Goal: Task Accomplishment & Management: Use online tool/utility

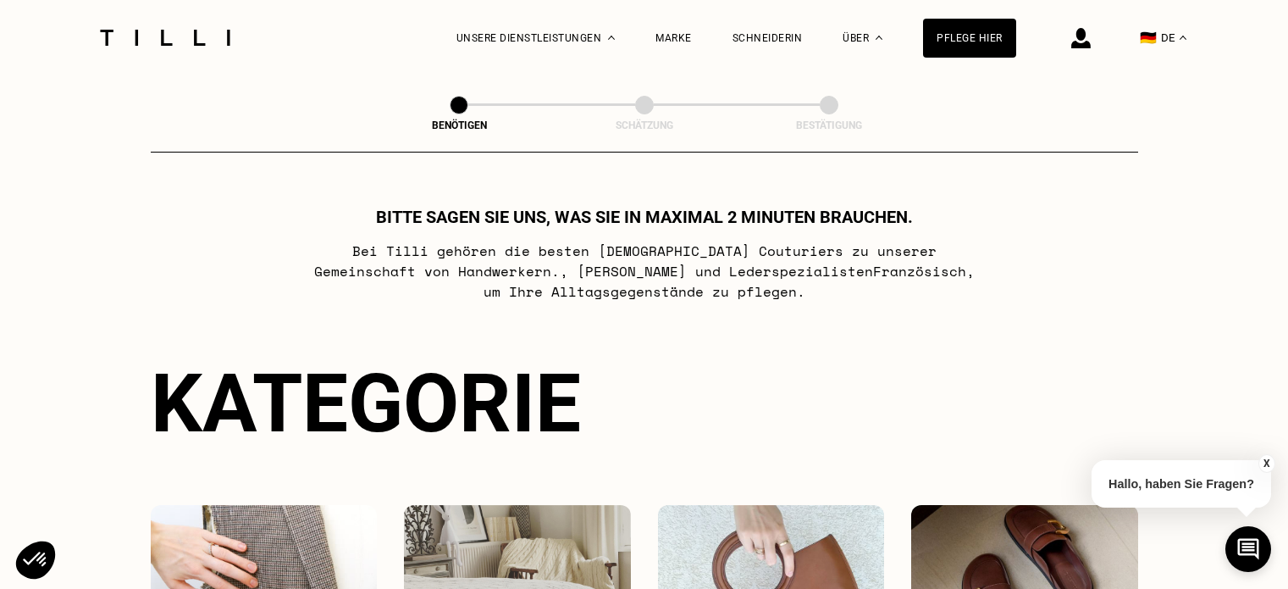
scroll to position [254, 0]
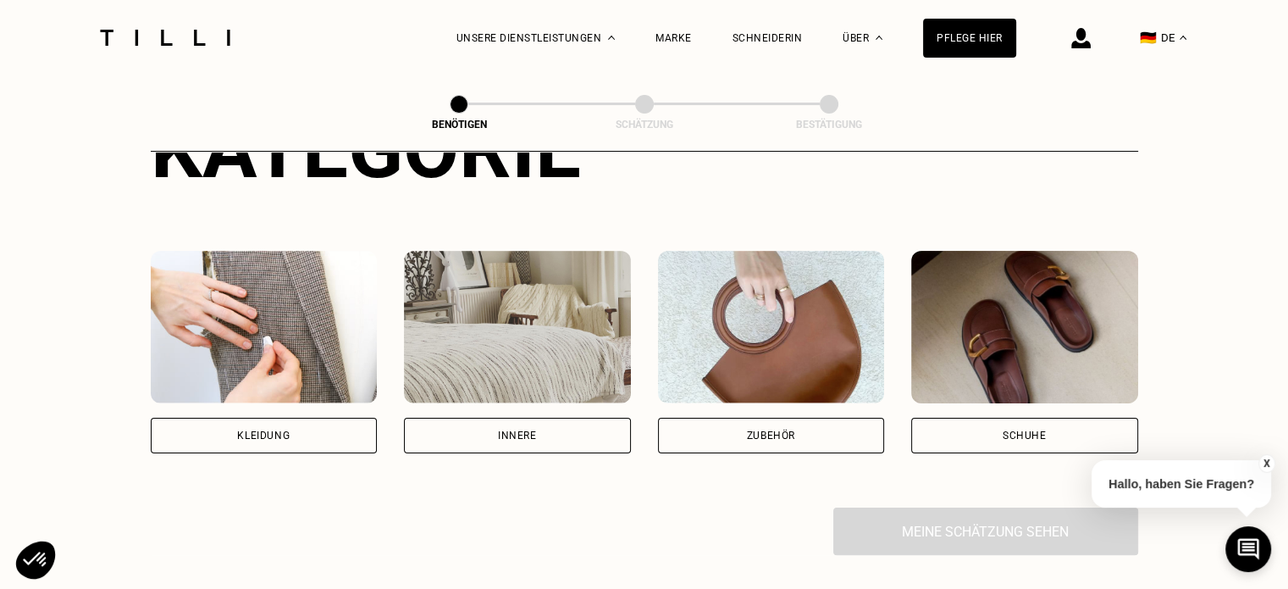
click at [732, 380] on img at bounding box center [771, 327] width 227 height 152
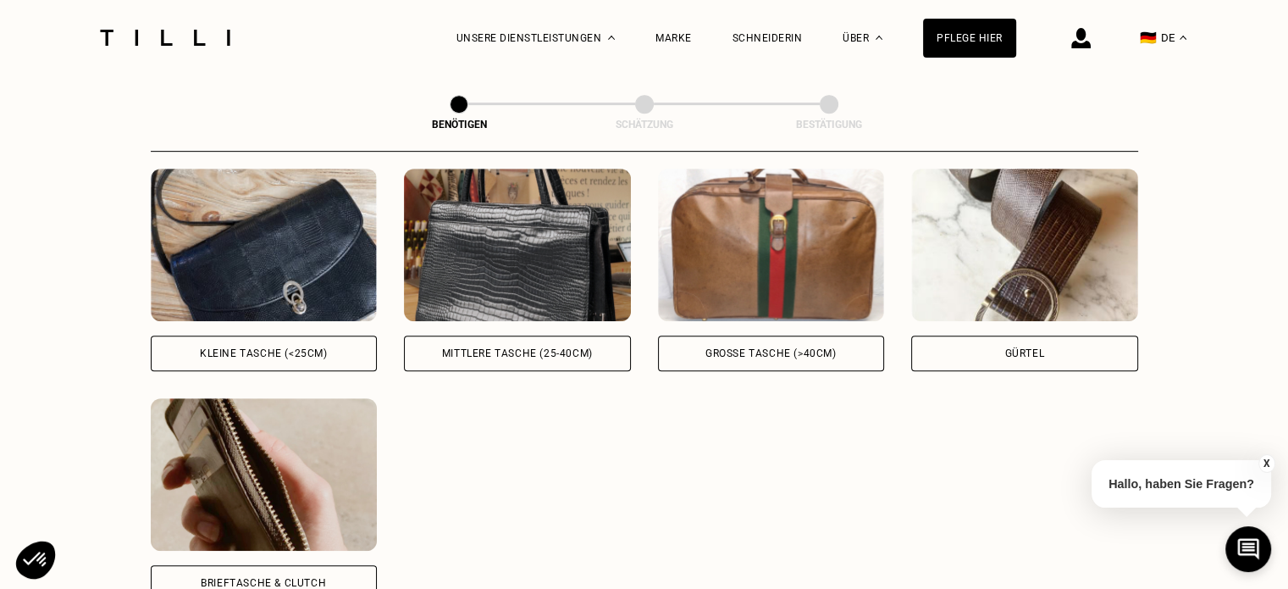
scroll to position [741, 0]
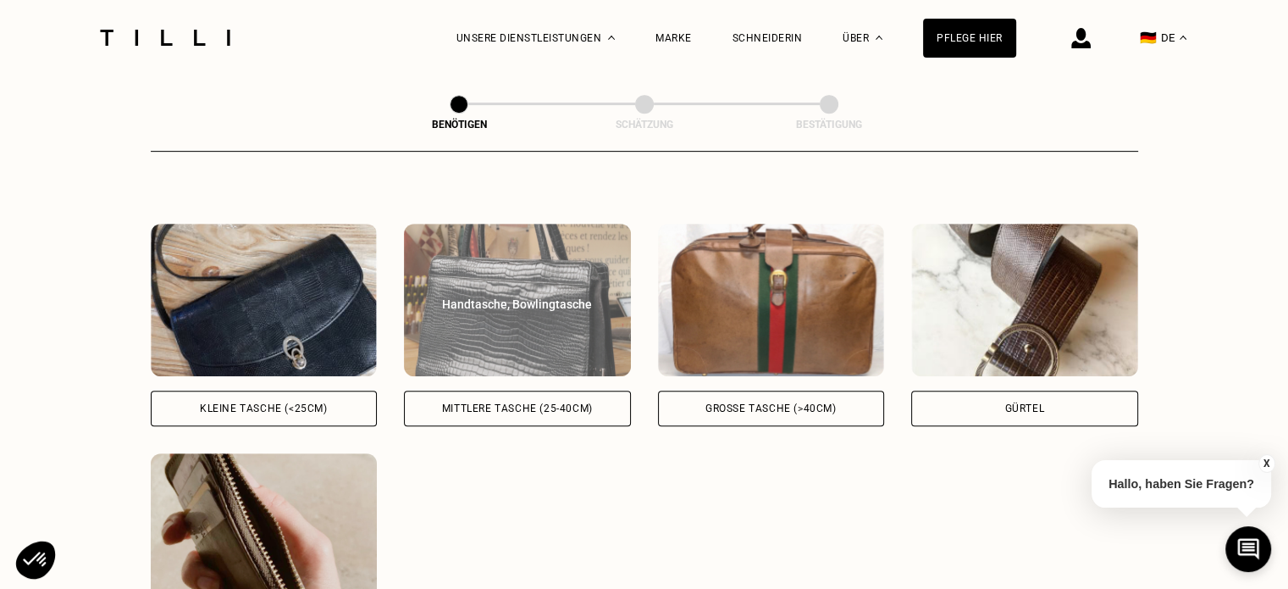
click at [552, 416] on div "Mittlere Tasche (25-40cm)" at bounding box center [517, 408] width 227 height 36
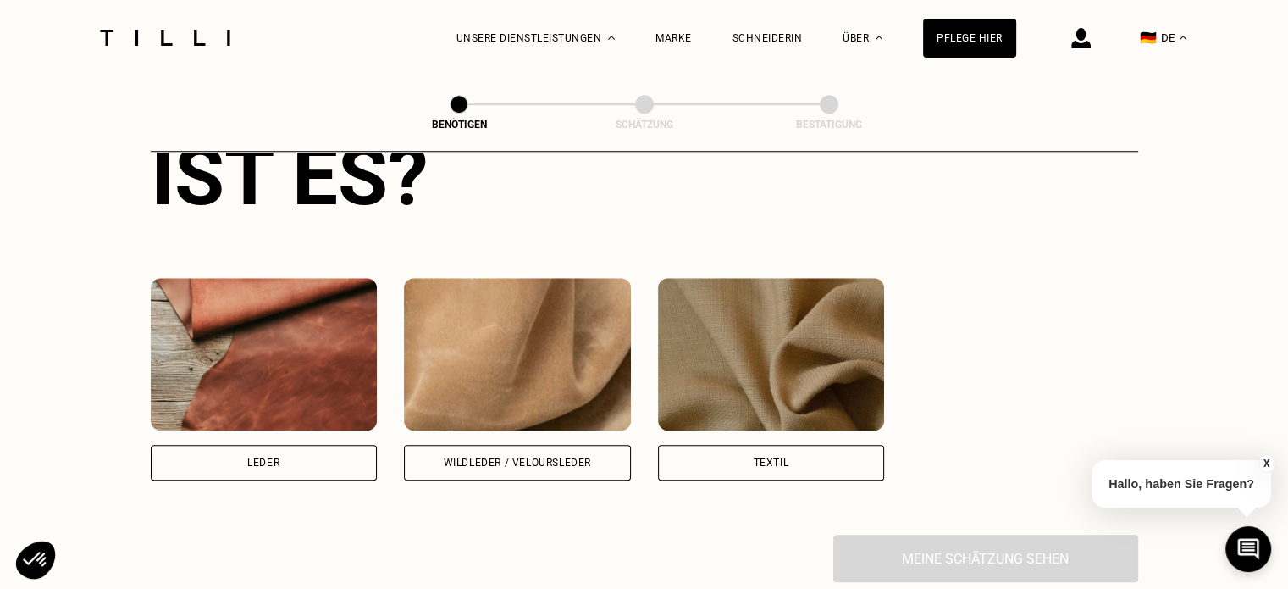
scroll to position [1517, 0]
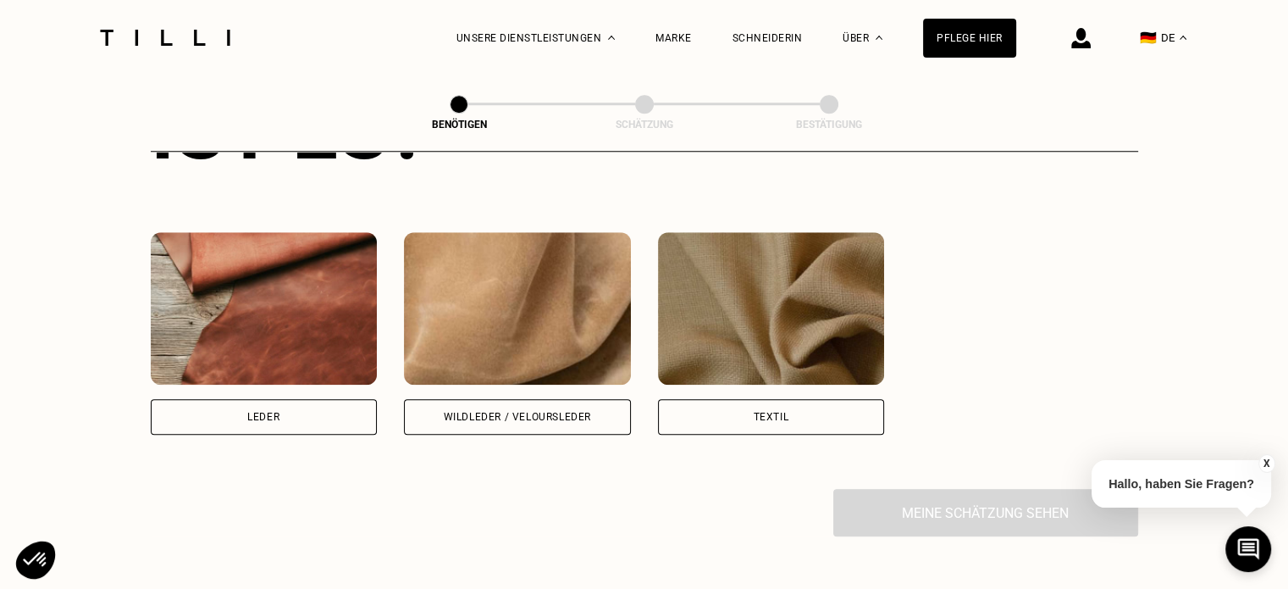
click at [251, 410] on div "Leder" at bounding box center [264, 417] width 227 height 36
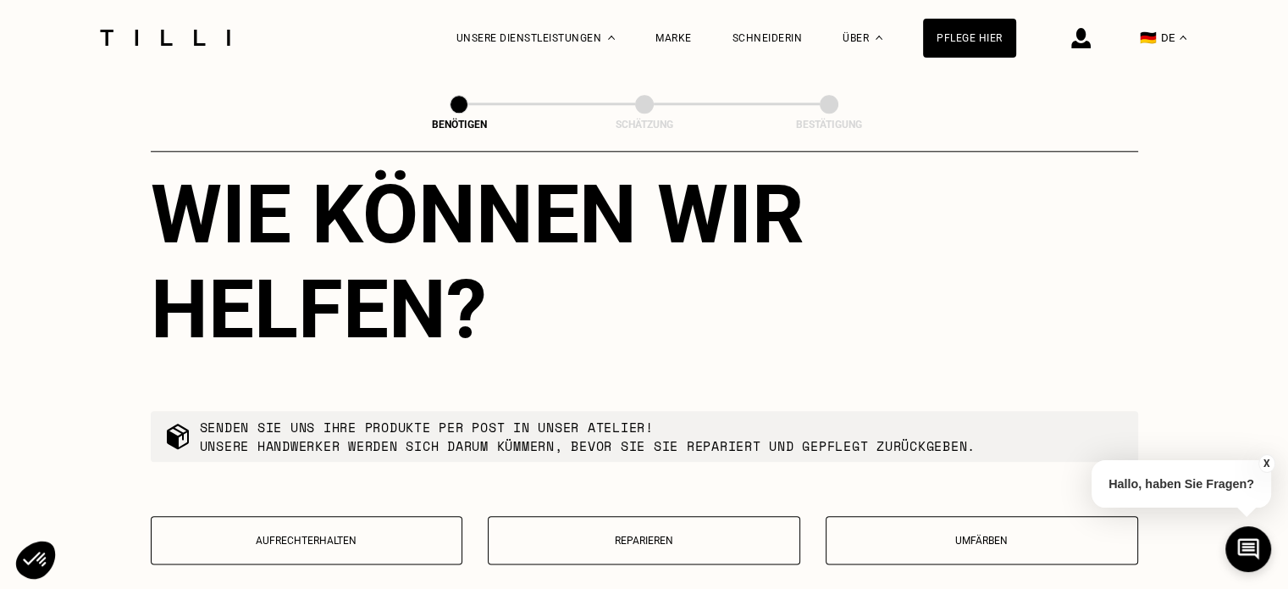
scroll to position [2062, 0]
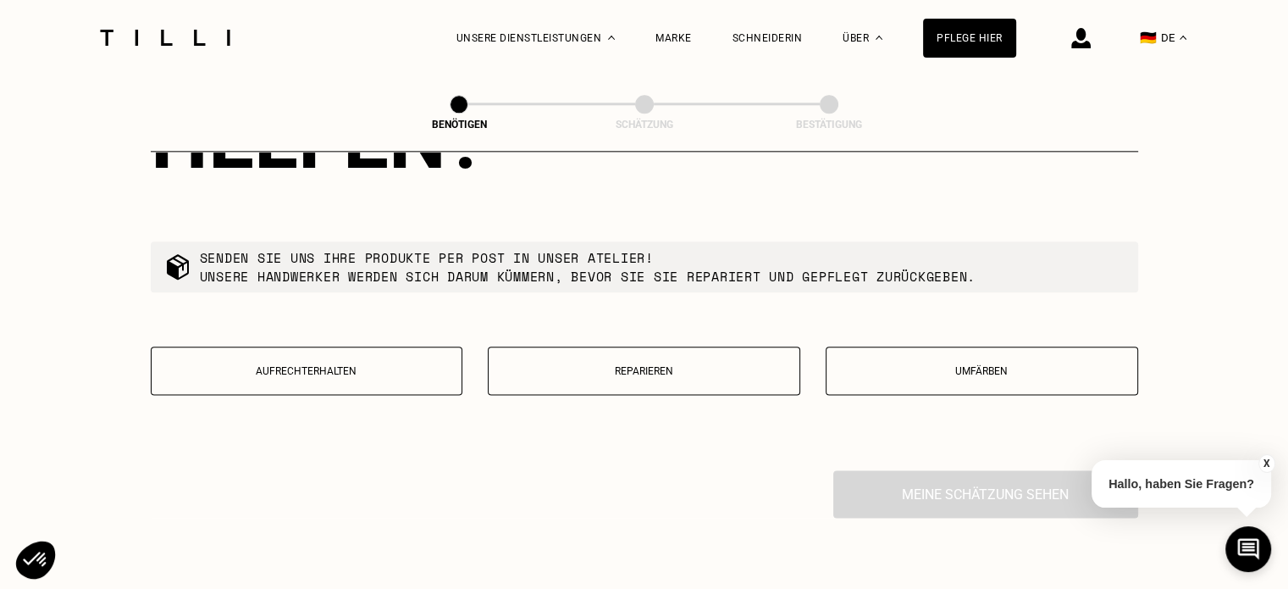
click at [628, 377] on p "Reparieren" at bounding box center [644, 371] width 294 height 12
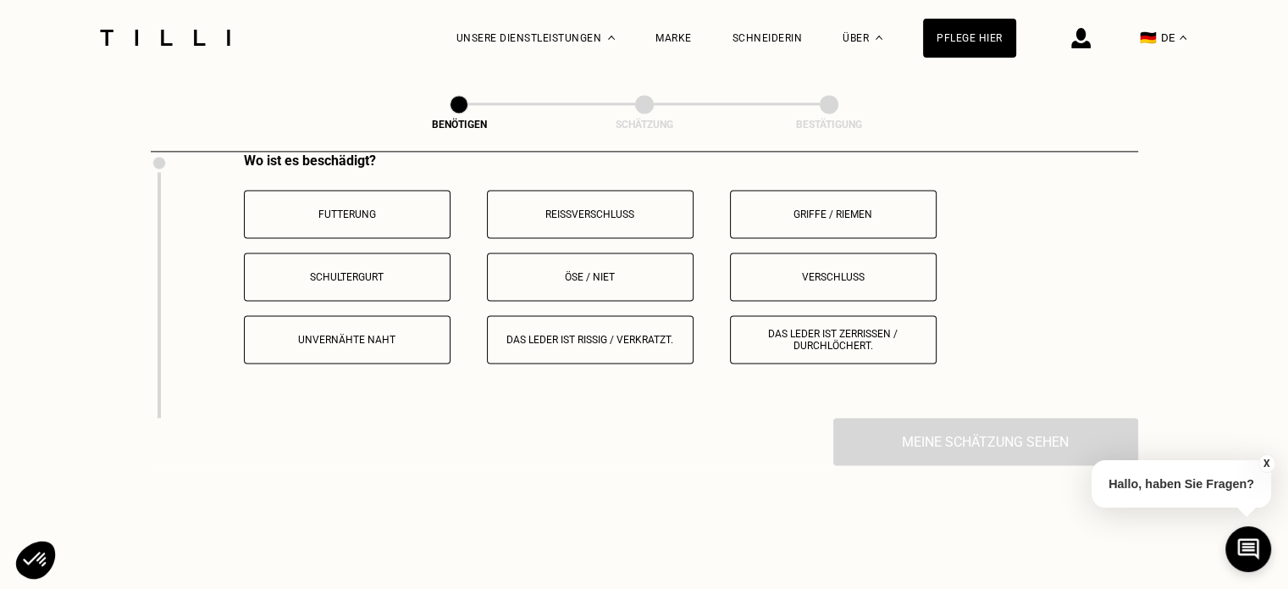
scroll to position [2351, 0]
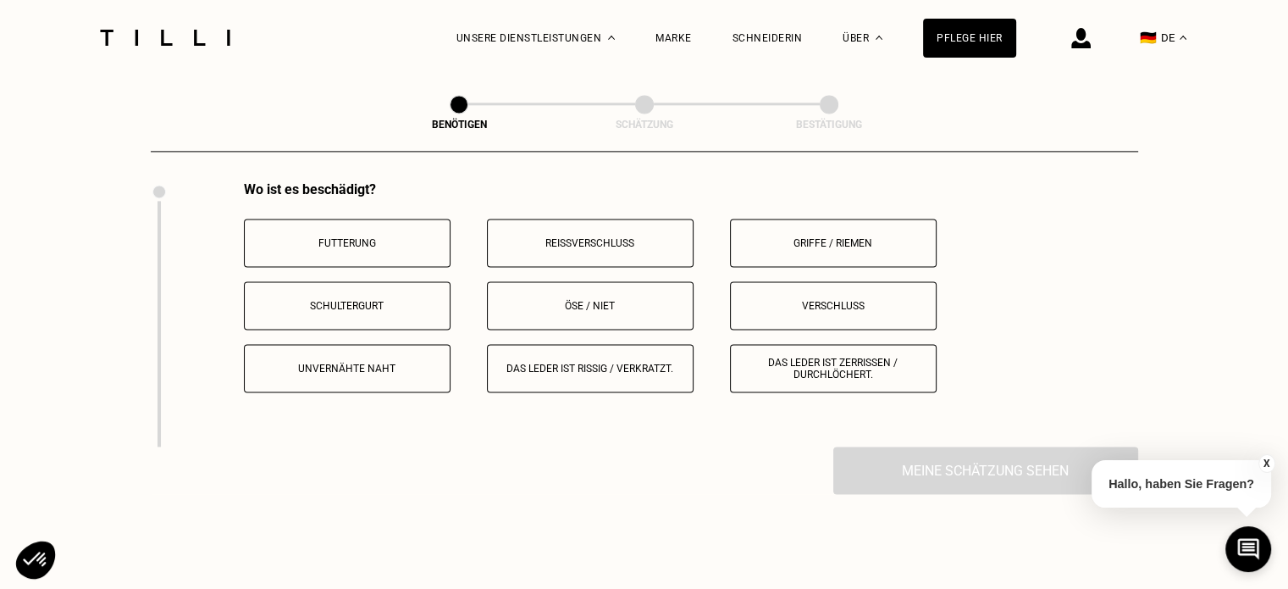
click at [829, 263] on button "Griffe / Riemen" at bounding box center [833, 242] width 207 height 48
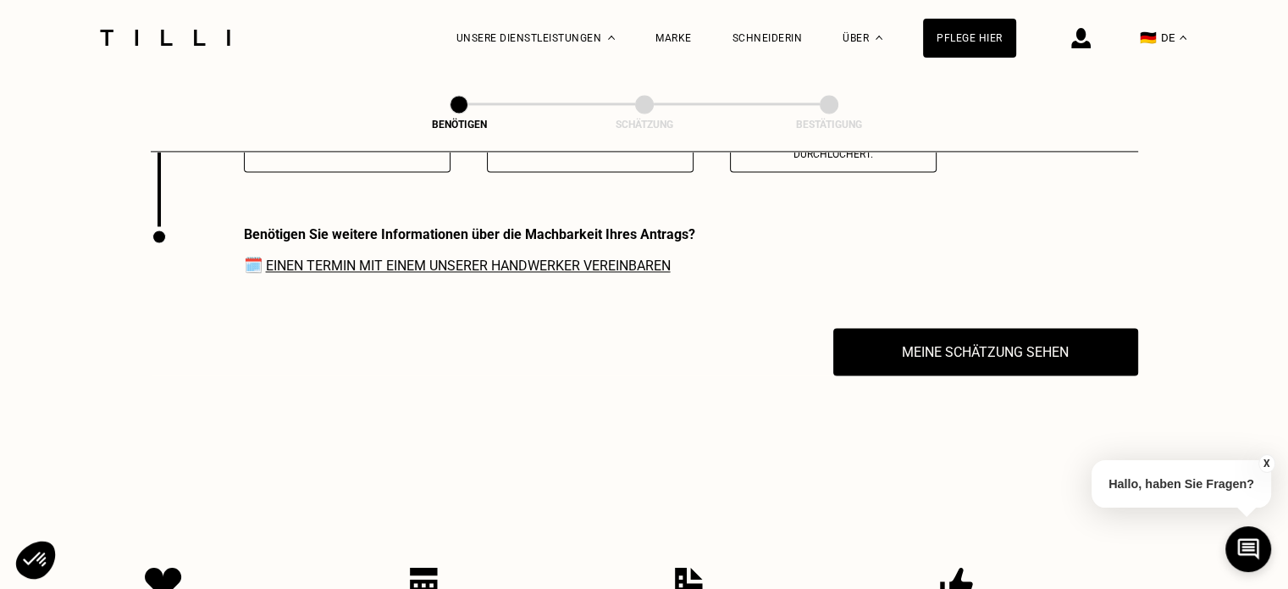
scroll to position [2621, 0]
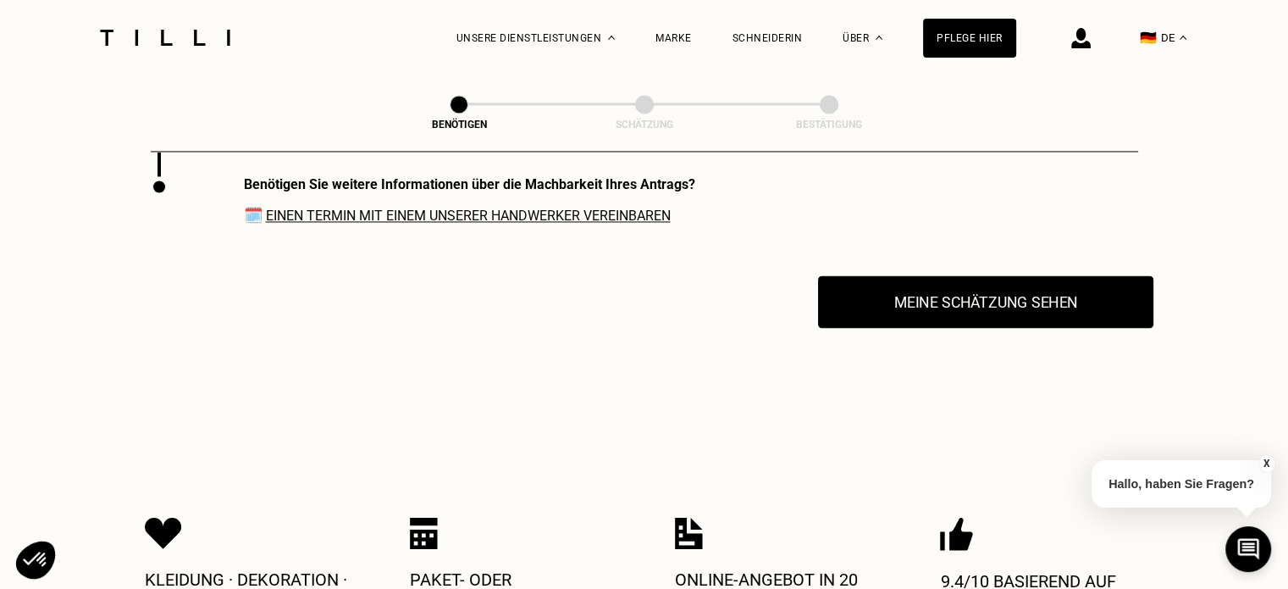
click at [1023, 319] on button "Meine Schätzung sehen" at bounding box center [985, 301] width 335 height 53
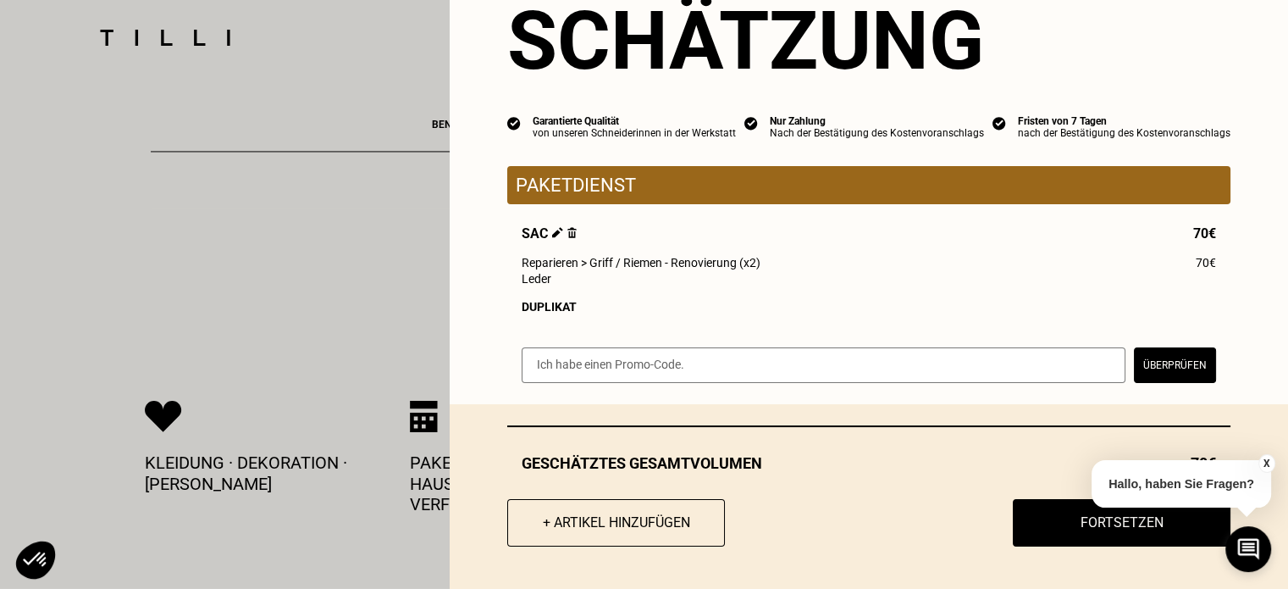
scroll to position [2790, 0]
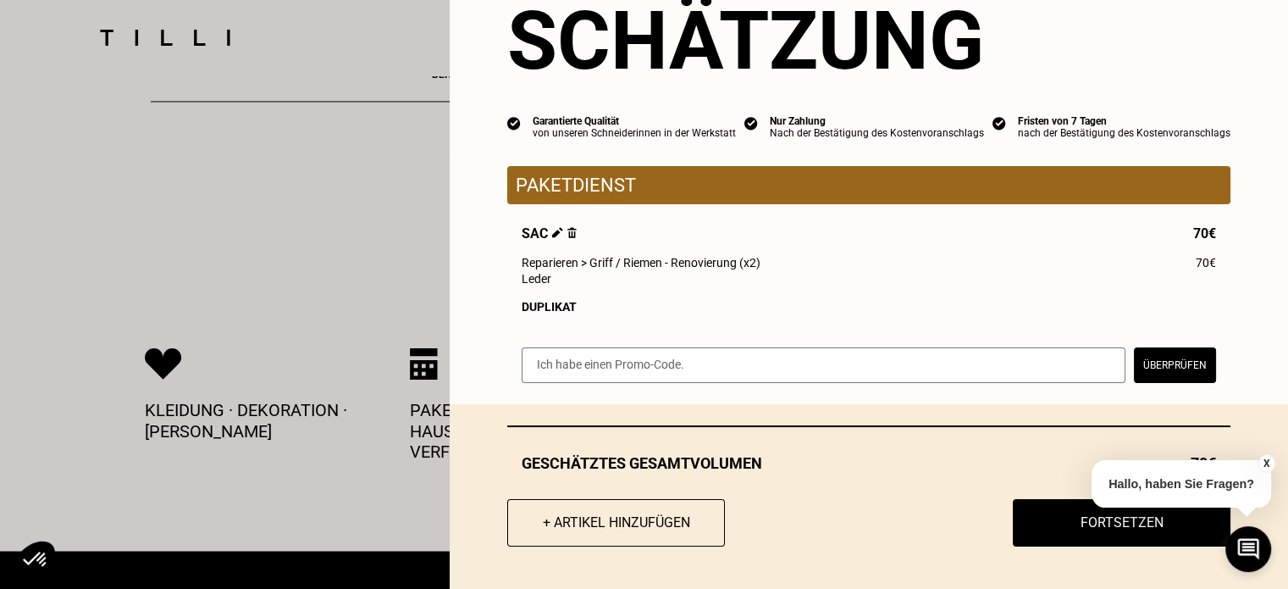
click at [1264, 458] on button "X" at bounding box center [1266, 463] width 17 height 19
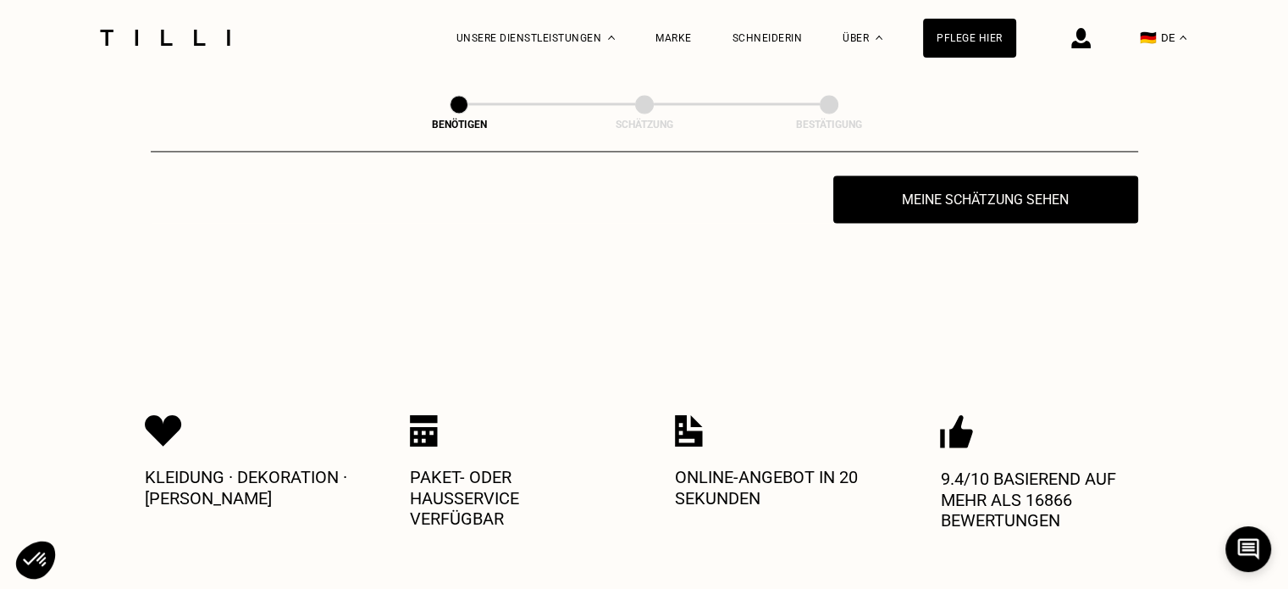
scroll to position [2706, 0]
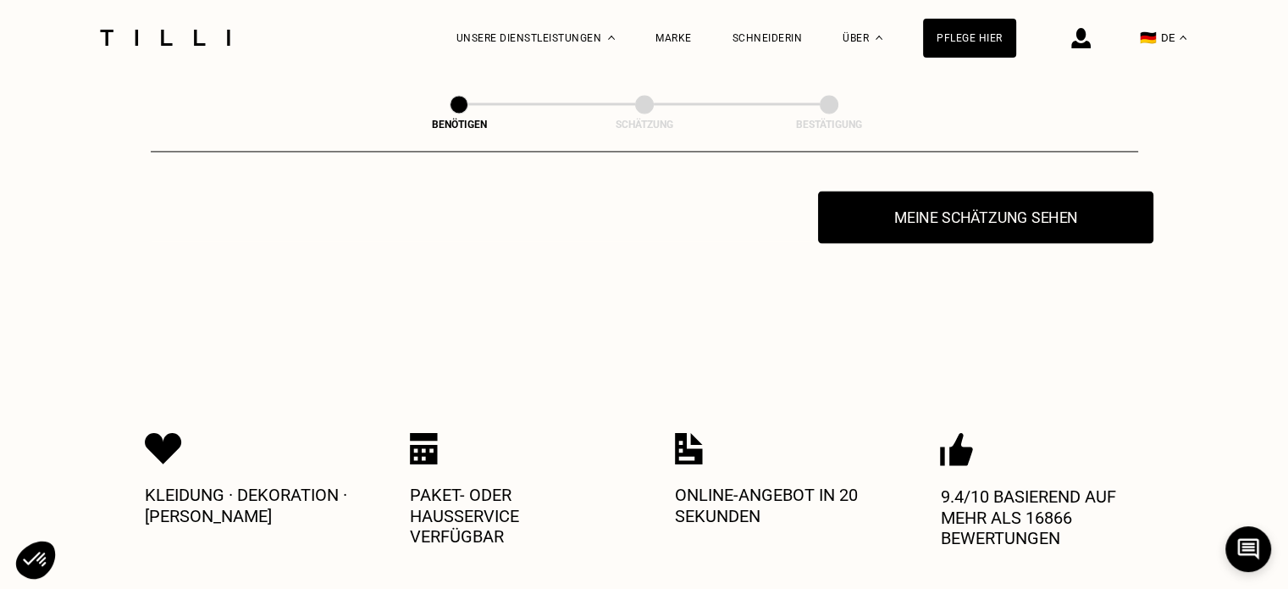
click at [1025, 235] on button "Meine Schätzung sehen" at bounding box center [985, 217] width 335 height 53
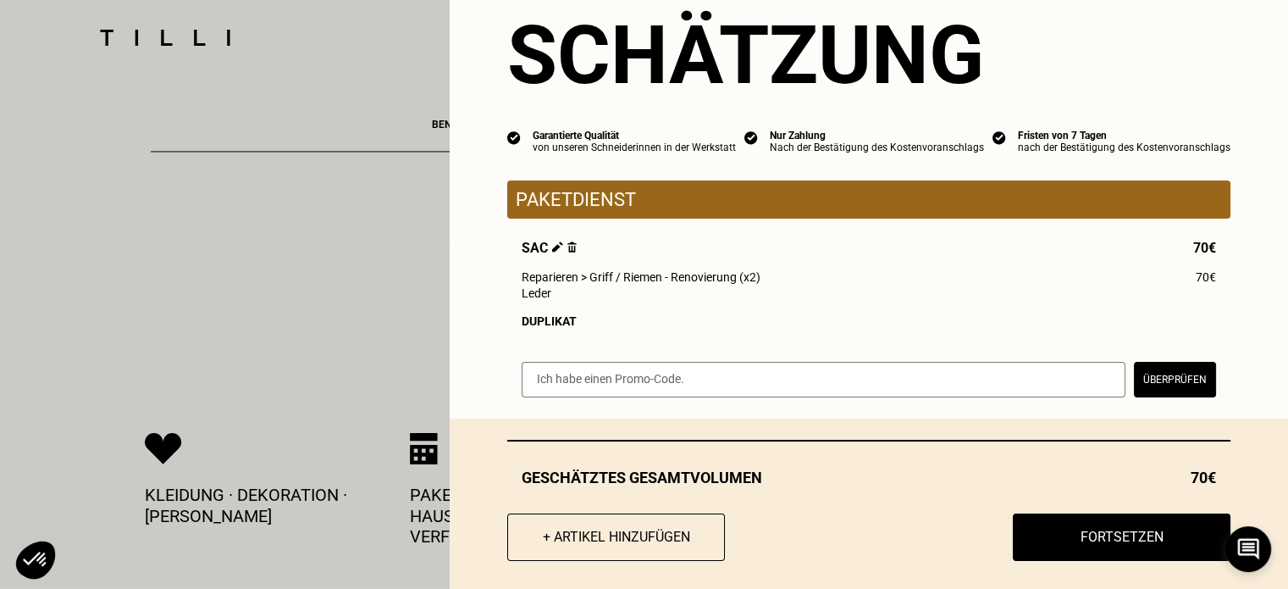
scroll to position [67, 0]
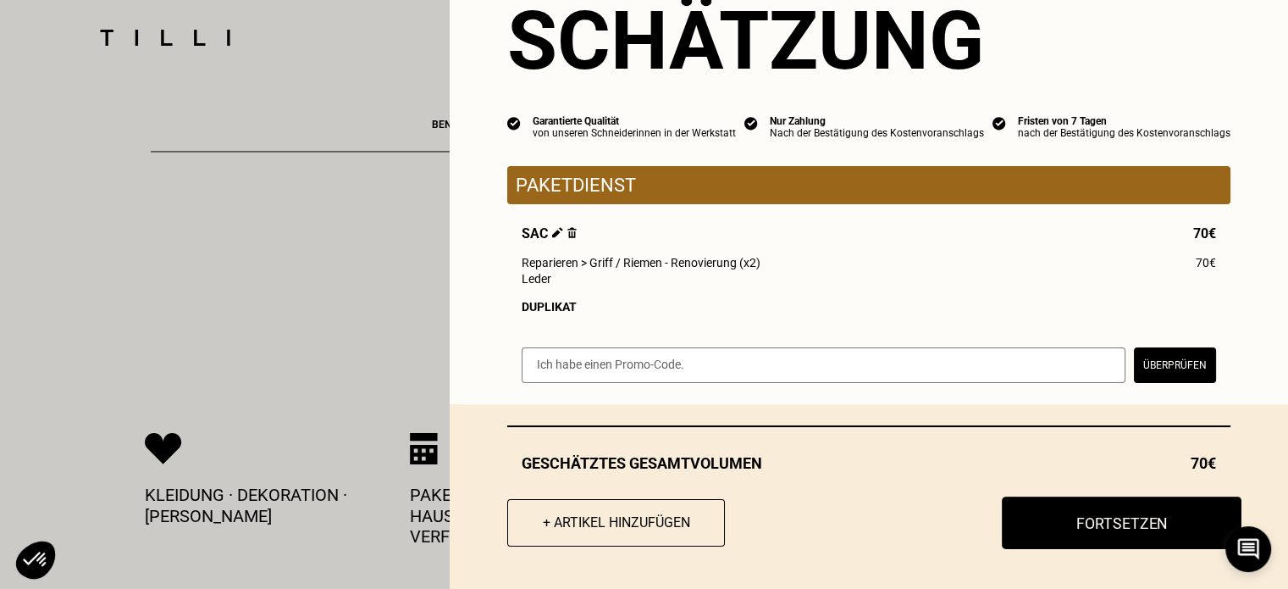
click at [1123, 528] on button "Fortsetzen" at bounding box center [1122, 522] width 240 height 53
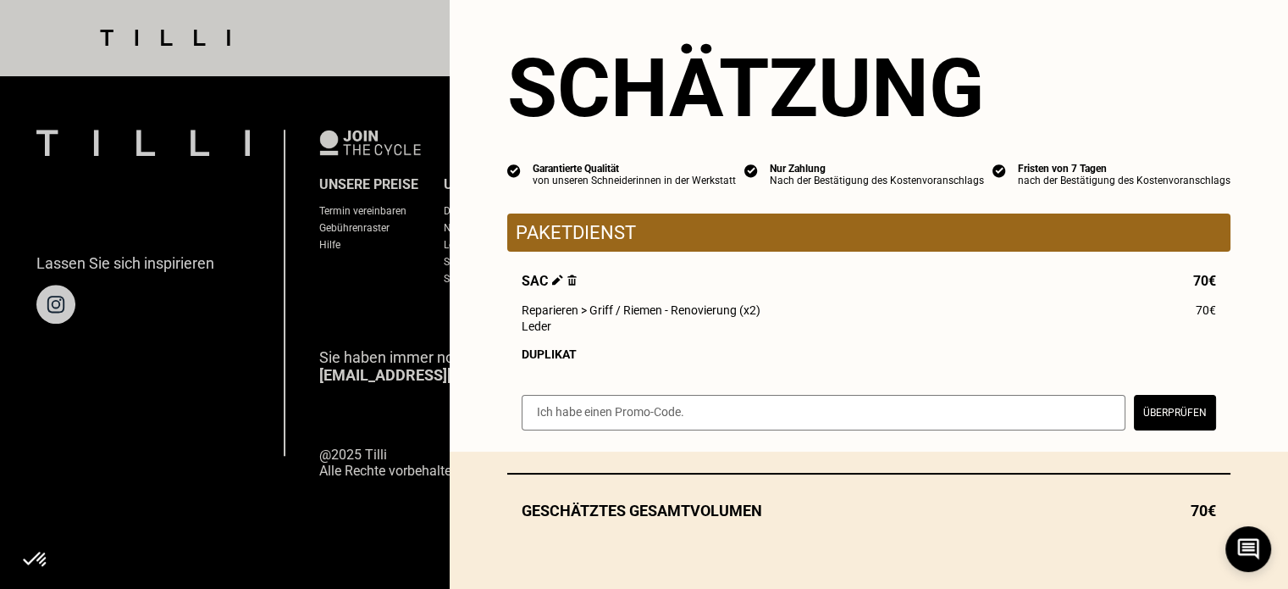
scroll to position [19, 0]
select select "FR"
